Goal: Task Accomplishment & Management: Manage account settings

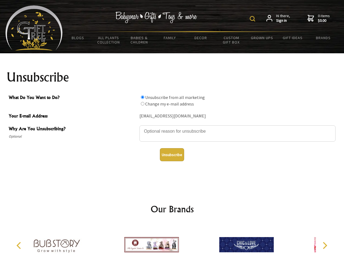
click at [253, 19] on img at bounding box center [252, 18] width 5 height 5
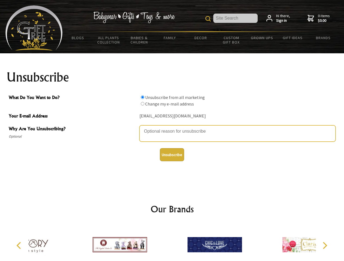
click at [172, 127] on textarea "Why Are You Unsubscribing?" at bounding box center [237, 134] width 196 height 16
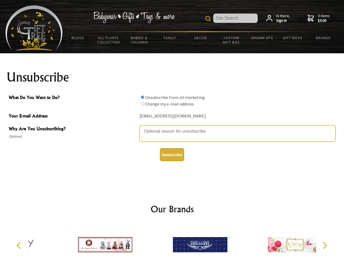
click at [142, 97] on input "What Do You Want to Do?" at bounding box center [143, 98] width 4 height 4
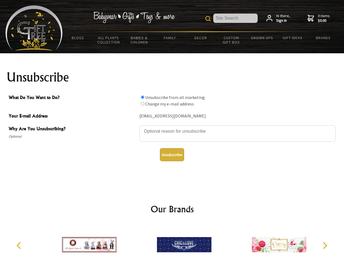
click at [142, 104] on input "What Do You Want to Do?" at bounding box center [143, 104] width 4 height 4
radio input "true"
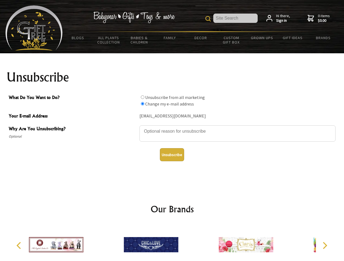
click at [172, 155] on button "Unsubscribe" at bounding box center [172, 154] width 24 height 13
click at [172, 243] on div at bounding box center [150, 246] width 95 height 42
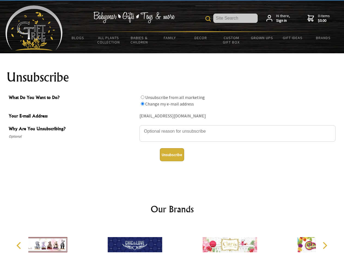
click at [20, 246] on icon "Previous" at bounding box center [19, 245] width 7 height 7
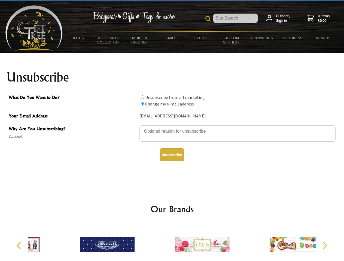
click at [325, 246] on icon "Next" at bounding box center [324, 245] width 7 height 7
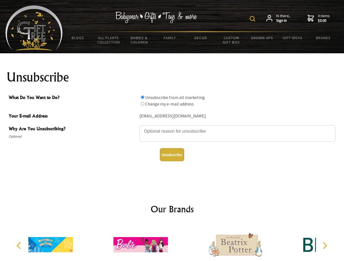
click at [253, 19] on img at bounding box center [252, 18] width 5 height 5
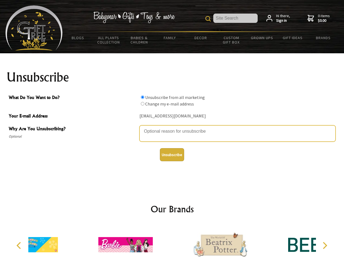
click at [172, 127] on textarea "Why Are You Unsubscribing?" at bounding box center [237, 134] width 196 height 16
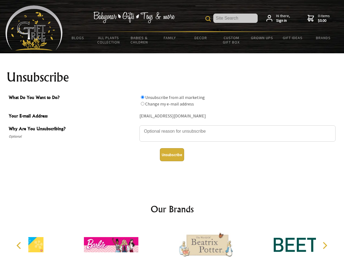
click at [142, 97] on input "What Do You Want to Do?" at bounding box center [143, 98] width 4 height 4
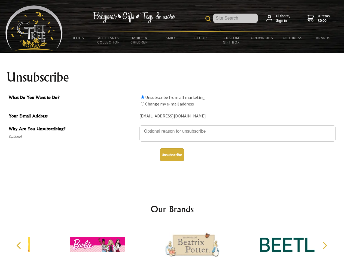
click at [142, 104] on input "What Do You Want to Do?" at bounding box center [143, 104] width 4 height 4
radio input "true"
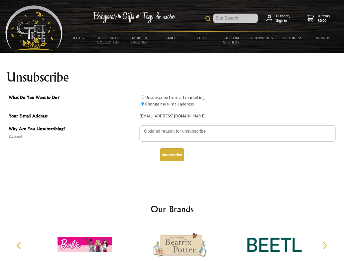
click at [172, 155] on button "Unsubscribe" at bounding box center [172, 154] width 24 height 13
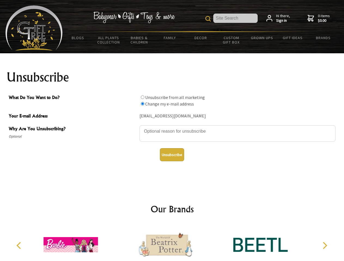
click at [20, 246] on icon "Previous" at bounding box center [19, 245] width 7 height 7
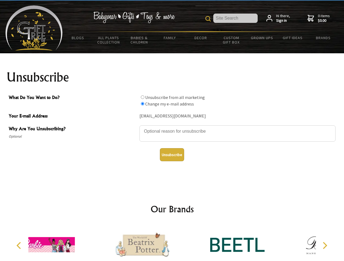
click at [325, 246] on icon "Next" at bounding box center [324, 245] width 7 height 7
